Goal: Find specific page/section: Find specific page/section

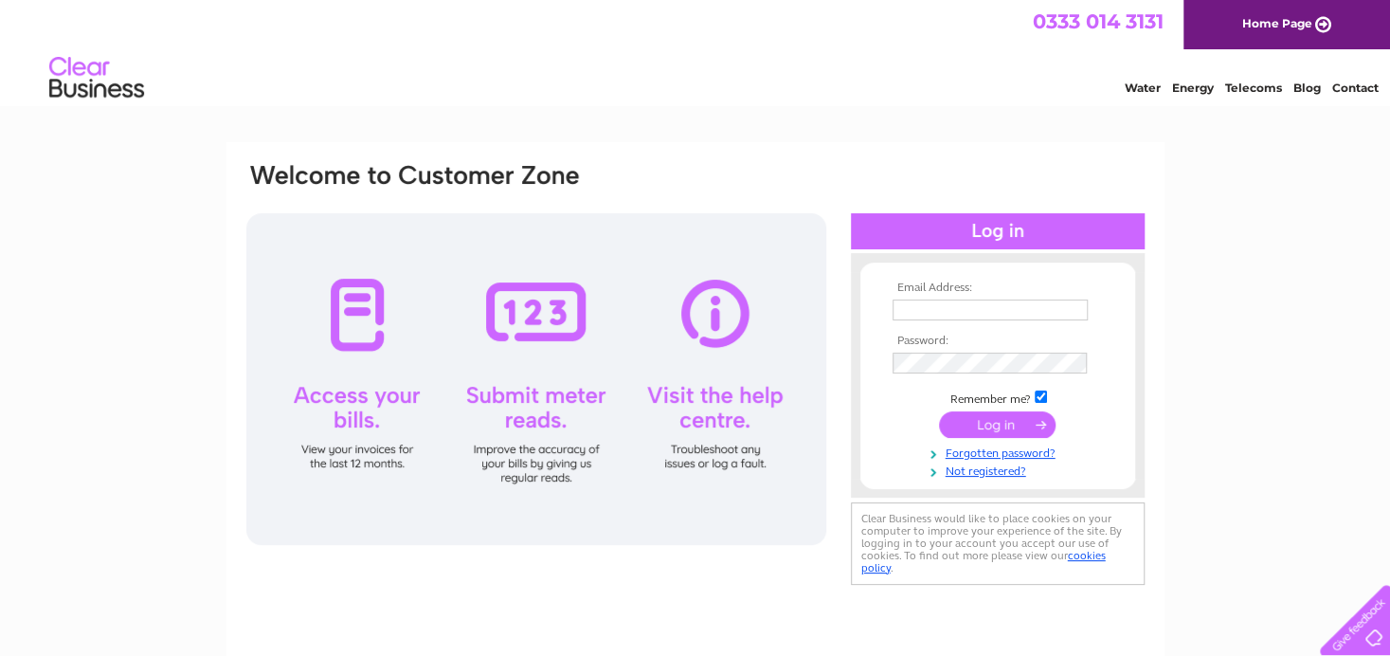
type input "[EMAIL_ADDRESS][DOMAIN_NAME]"
click at [988, 425] on input "submit" at bounding box center [997, 424] width 117 height 27
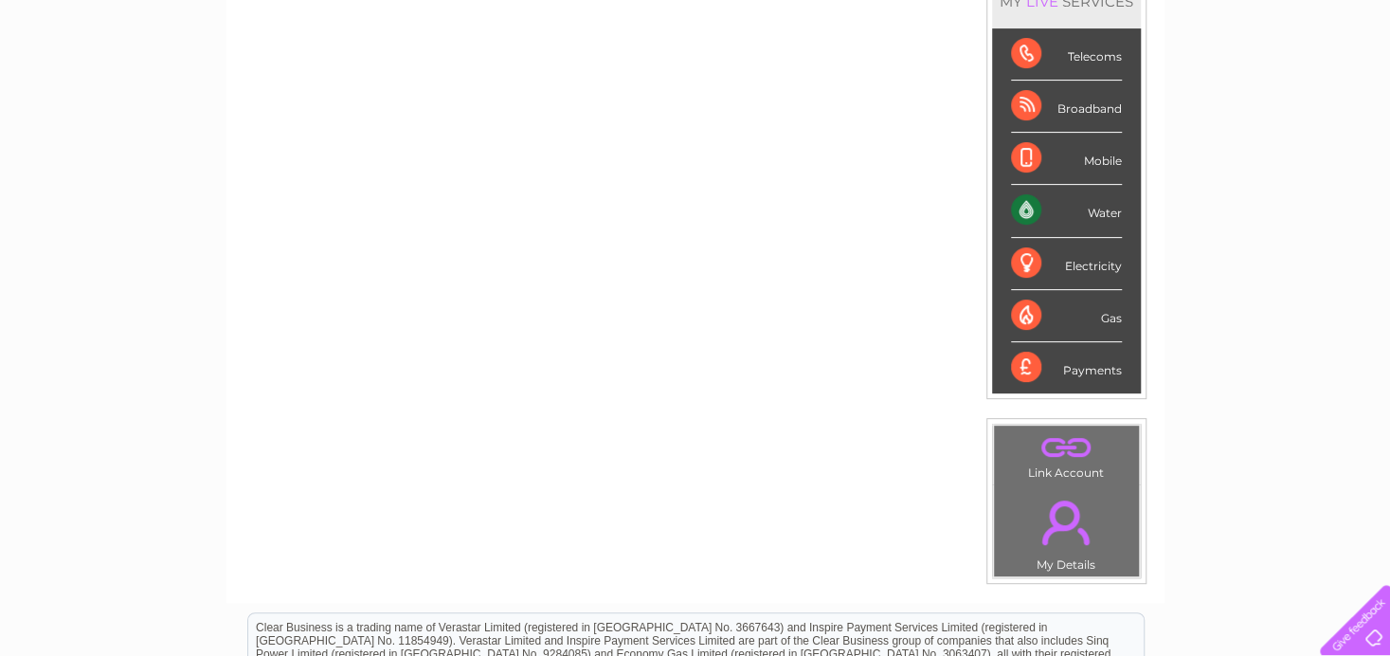
scroll to position [95, 0]
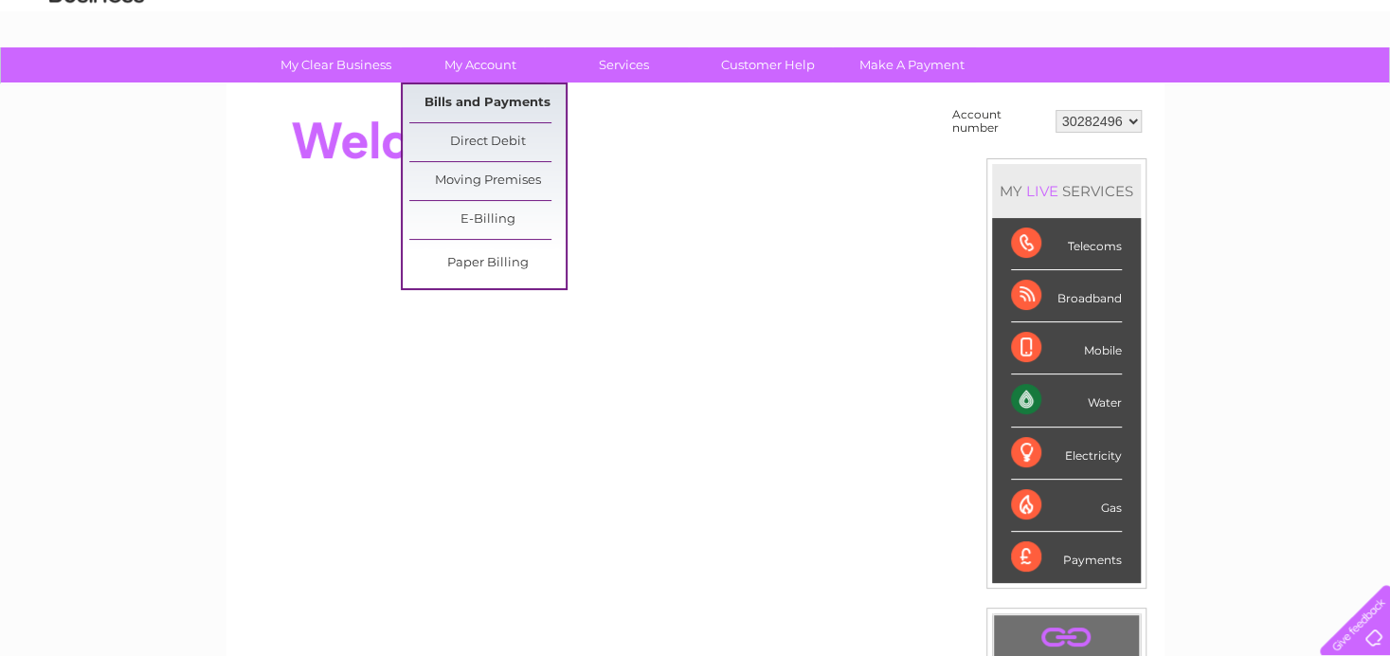
click at [476, 95] on link "Bills and Payments" at bounding box center [487, 103] width 156 height 38
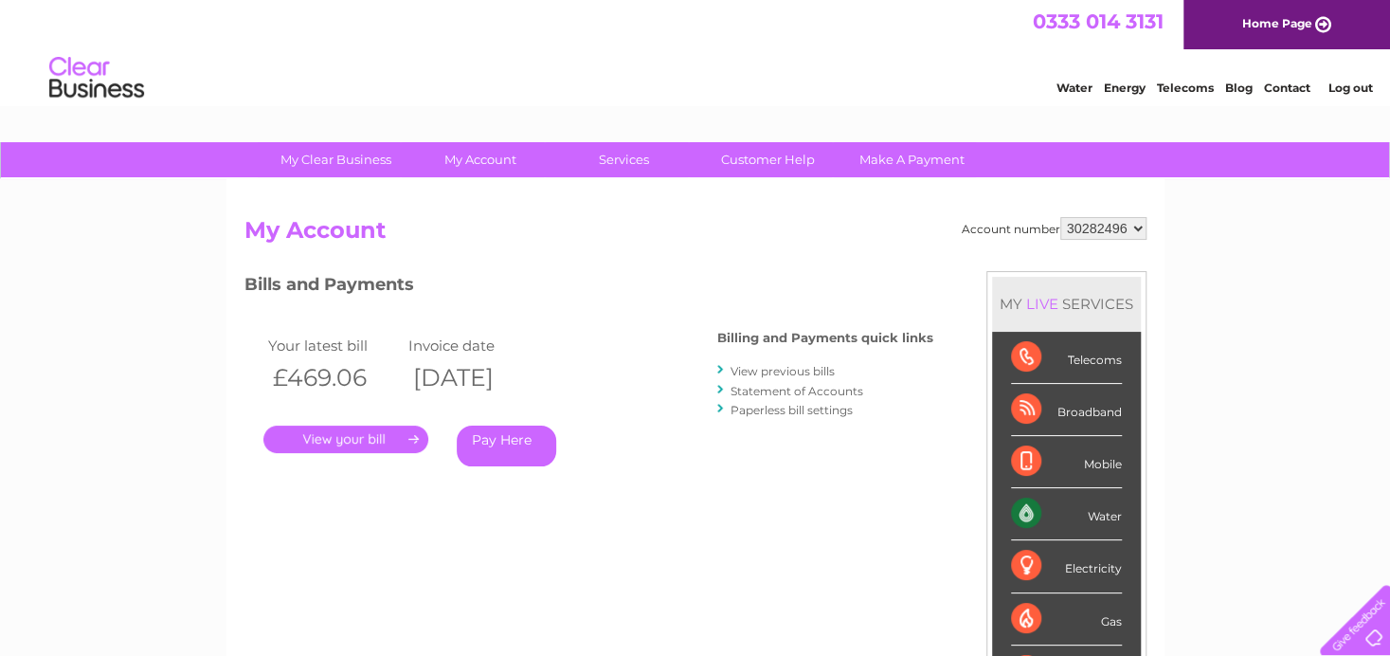
click at [377, 437] on link "." at bounding box center [345, 438] width 165 height 27
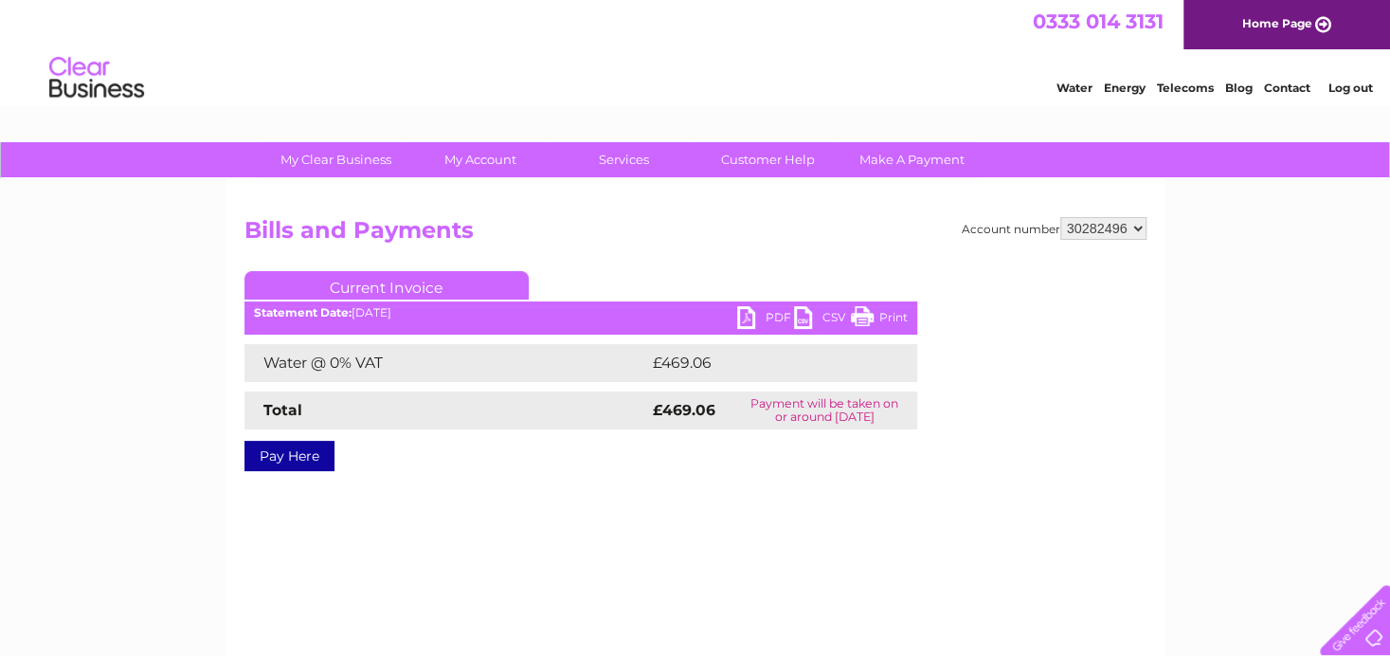
click at [861, 314] on link "Print" at bounding box center [879, 319] width 57 height 27
